Goal: Information Seeking & Learning: Learn about a topic

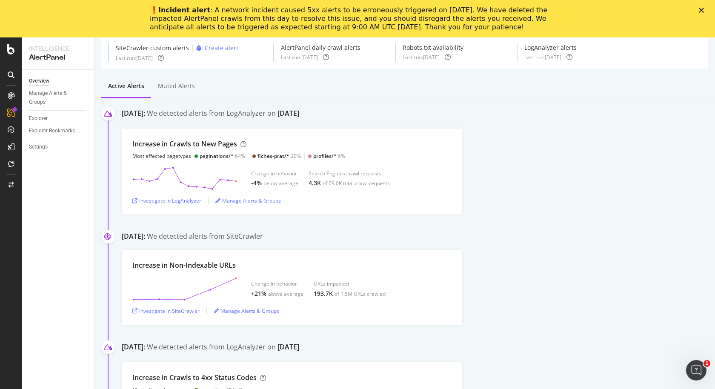
scroll to position [32, 0]
click at [194, 201] on div "Investigate in LogAnalyzer" at bounding box center [166, 201] width 69 height 7
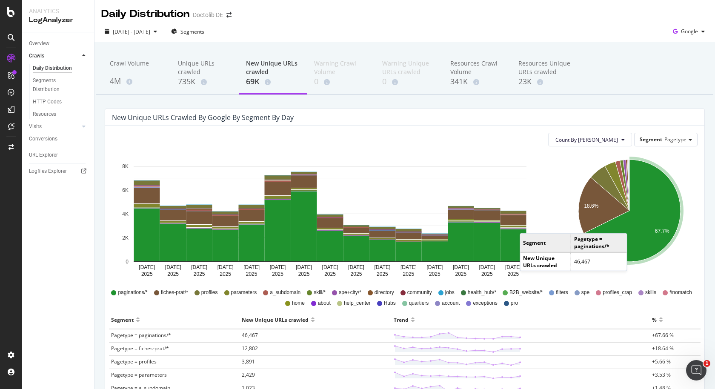
click at [636, 224] on icon "A chart." at bounding box center [632, 211] width 97 height 102
